Goal: Information Seeking & Learning: Learn about a topic

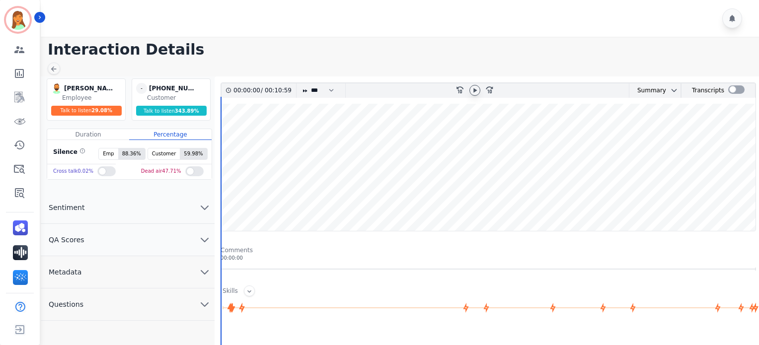
click at [476, 86] on icon at bounding box center [475, 90] width 8 height 8
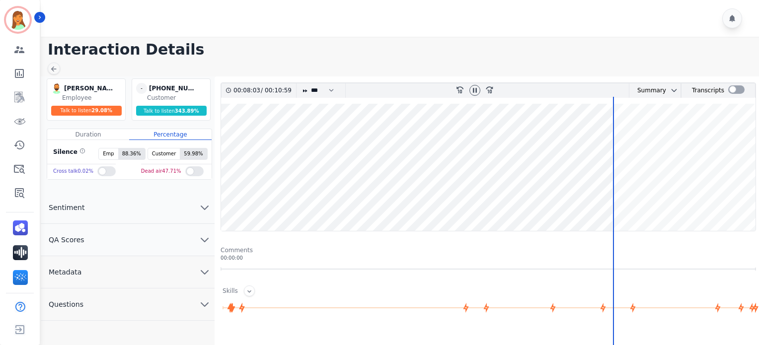
drag, startPoint x: 475, startPoint y: 87, endPoint x: 463, endPoint y: 28, distance: 60.3
click at [475, 83] on div "00:08:03 / 00:10:59 * * * **** * *** * **** rewind-10 fast-forward-10 Summary A…" at bounding box center [488, 90] width 534 height 15
click at [470, 89] on div at bounding box center [474, 90] width 11 height 11
click at [474, 85] on div at bounding box center [474, 90] width 11 height 11
drag, startPoint x: 474, startPoint y: 92, endPoint x: 471, endPoint y: 85, distance: 7.8
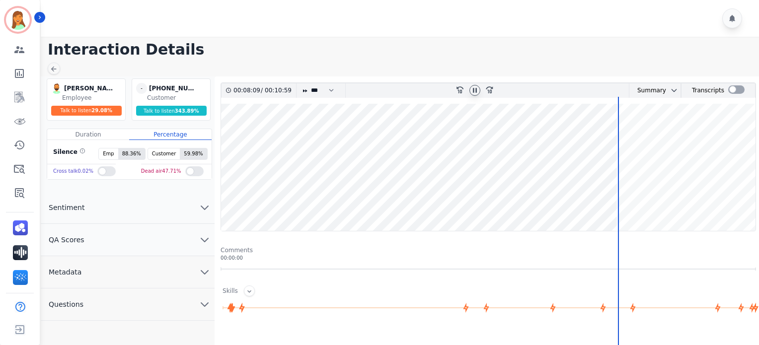
click at [474, 92] on icon at bounding box center [475, 90] width 8 height 8
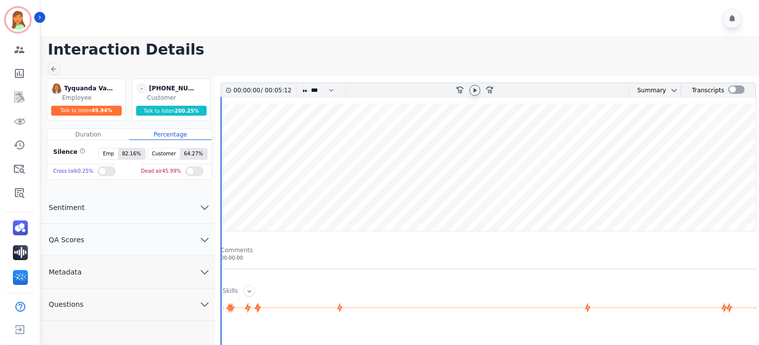
click at [471, 89] on icon at bounding box center [475, 90] width 8 height 8
click at [477, 94] on div at bounding box center [474, 90] width 11 height 11
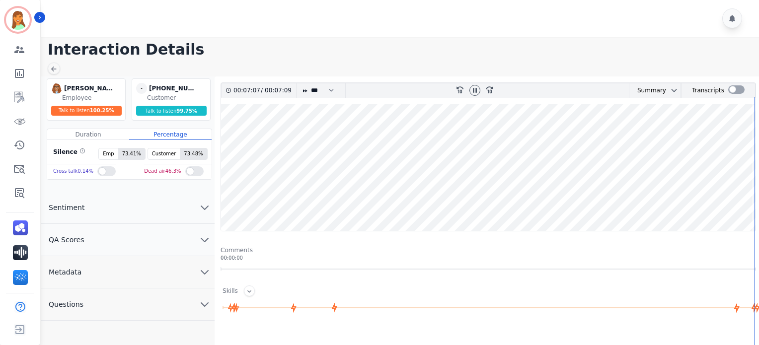
click at [221, 201] on wave at bounding box center [488, 167] width 534 height 127
click at [328, 194] on wave at bounding box center [488, 167] width 534 height 127
click at [476, 90] on icon at bounding box center [475, 90] width 4 height 4
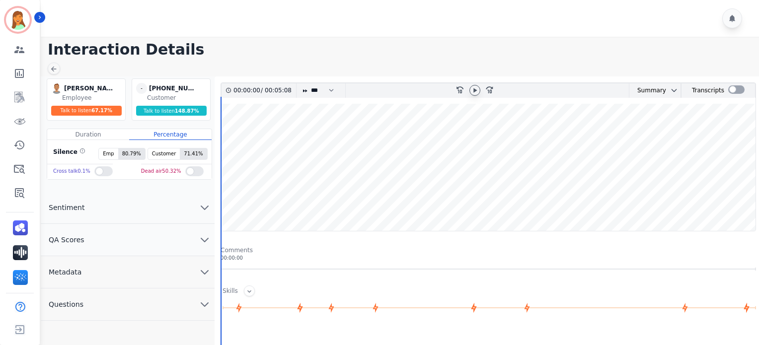
click at [473, 92] on icon at bounding box center [475, 90] width 8 height 8
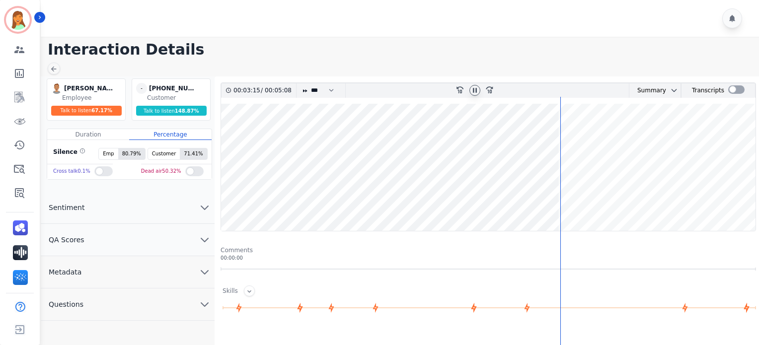
click at [471, 87] on icon at bounding box center [475, 90] width 8 height 8
drag, startPoint x: 474, startPoint y: 87, endPoint x: 471, endPoint y: 58, distance: 29.0
click at [471, 83] on div at bounding box center [474, 90] width 15 height 14
click at [474, 90] on icon at bounding box center [474, 90] width 3 height 4
click at [478, 90] on icon at bounding box center [475, 90] width 8 height 8
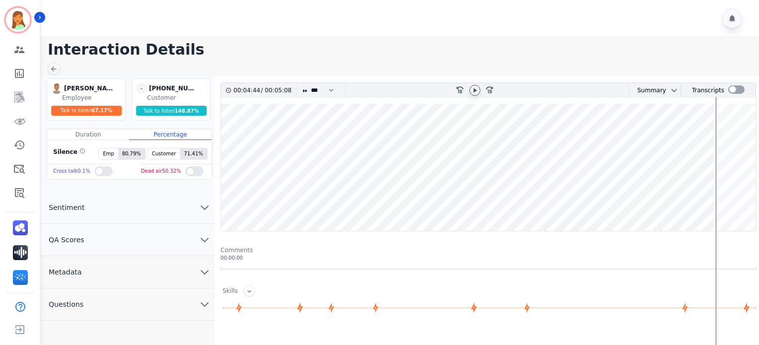
click at [476, 91] on icon at bounding box center [475, 90] width 8 height 8
